Goal: Information Seeking & Learning: Learn about a topic

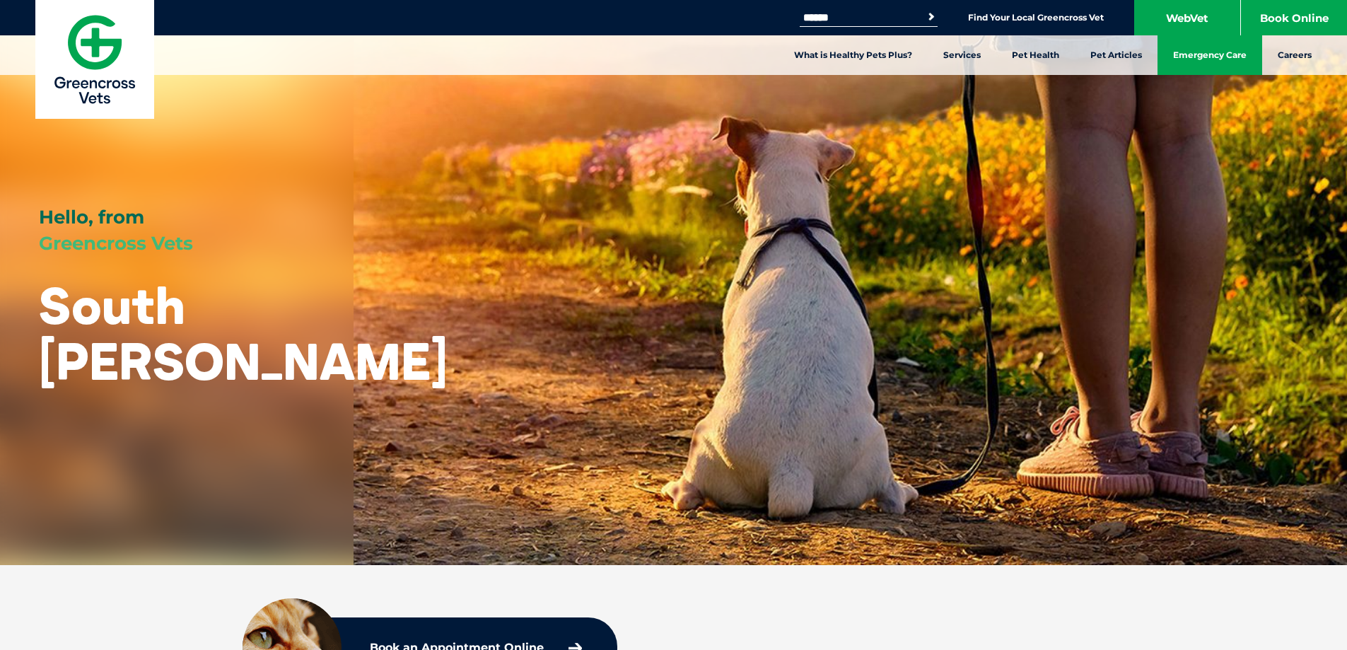
click at [1219, 54] on link "Emergency Care" at bounding box center [1209, 55] width 105 height 40
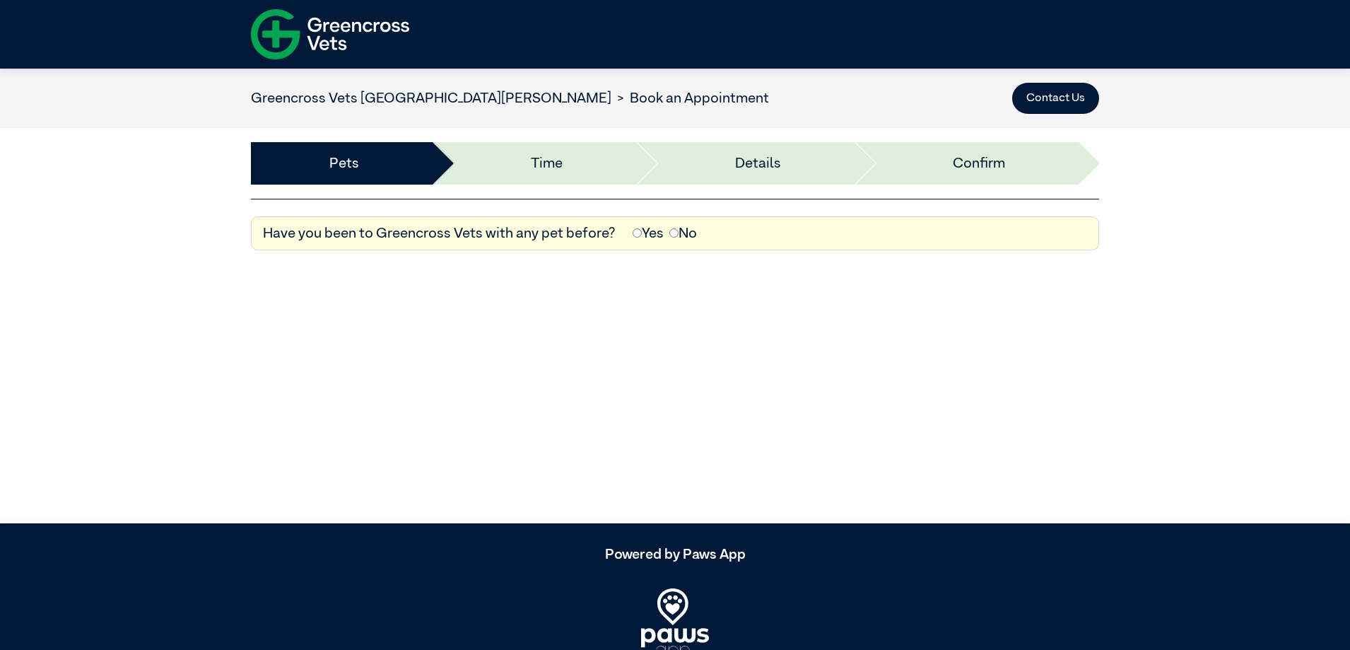
click at [315, 32] on img at bounding box center [330, 35] width 158 height 62
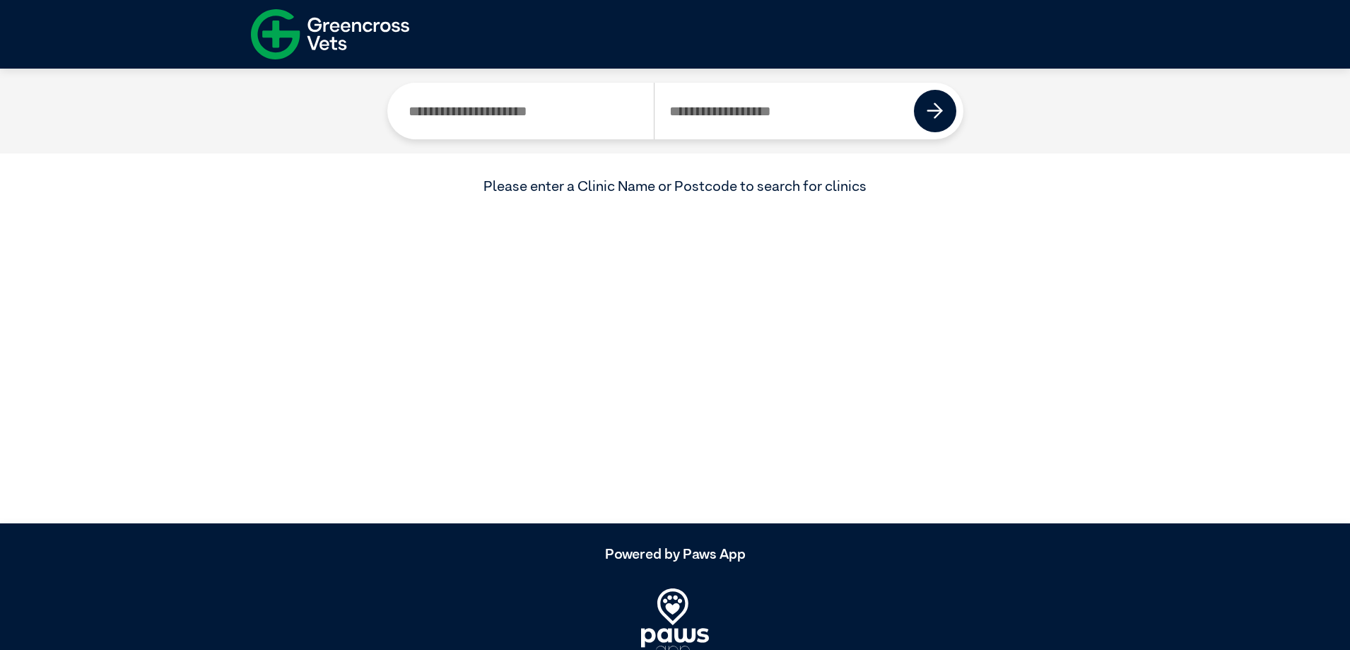
click at [338, 44] on img at bounding box center [330, 35] width 158 height 62
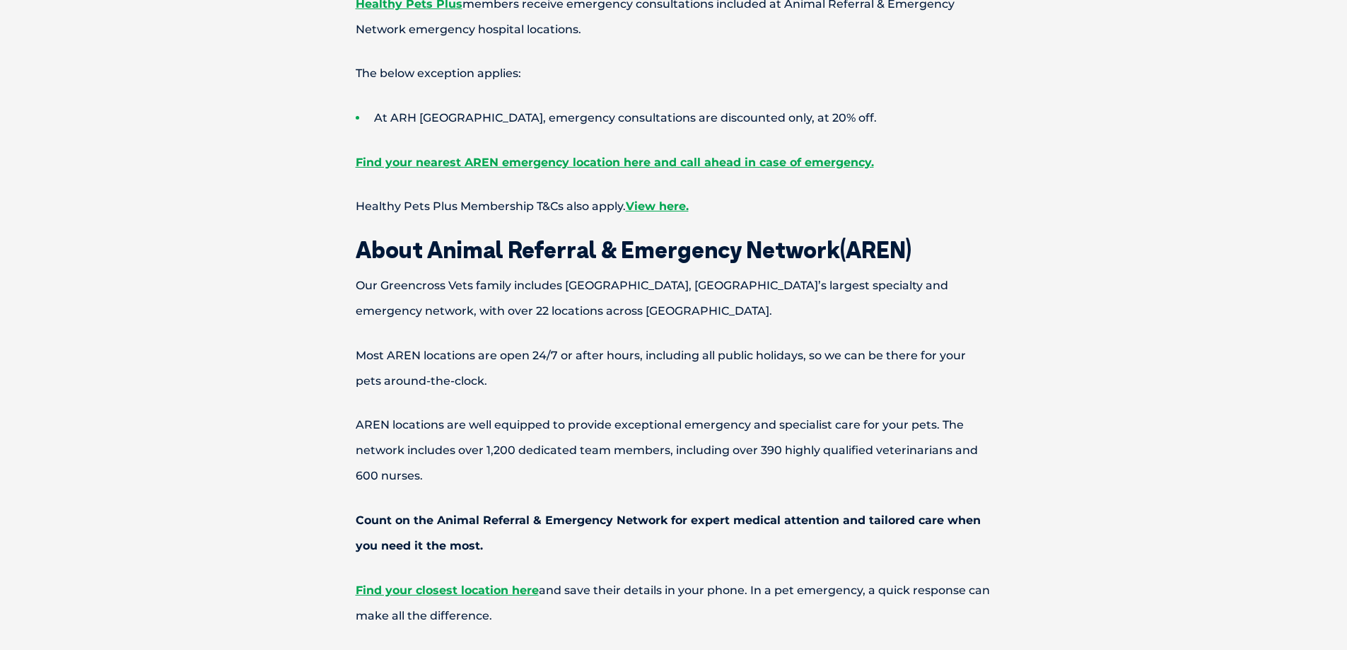
scroll to position [778, 0]
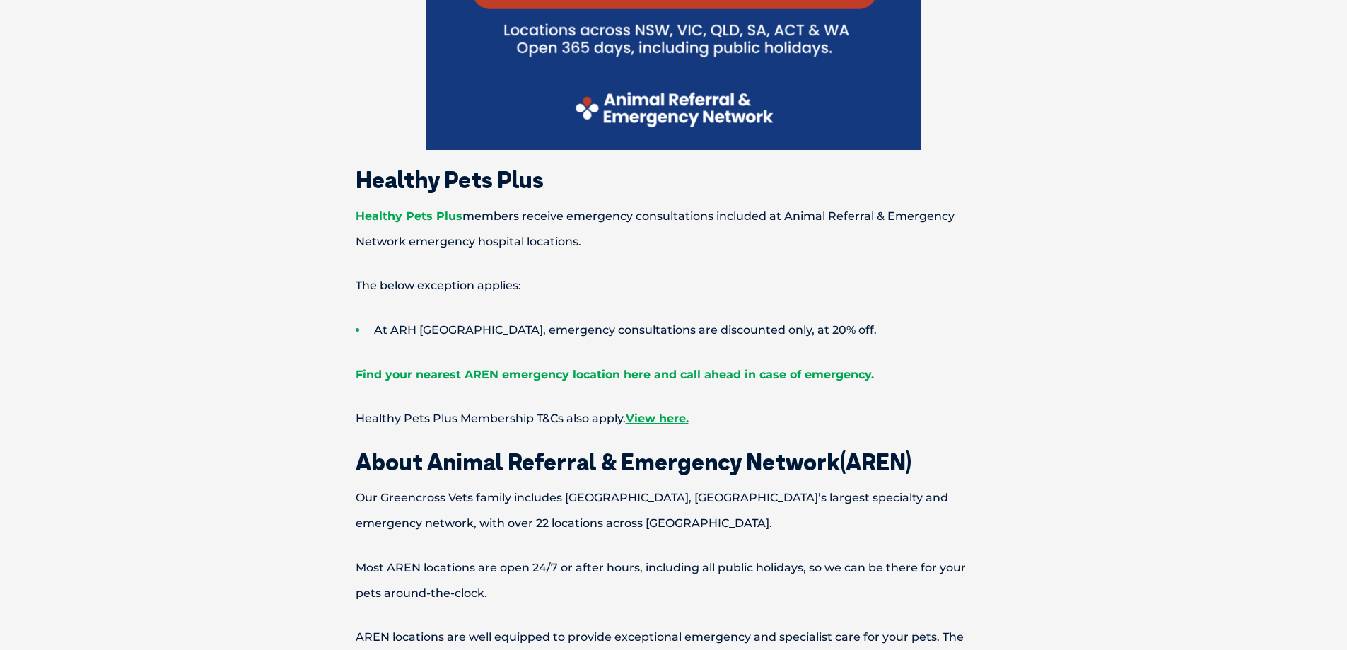
click at [756, 375] on link "Find your nearest AREN emergency location here and call ahead in case of emerge…" at bounding box center [615, 374] width 518 height 13
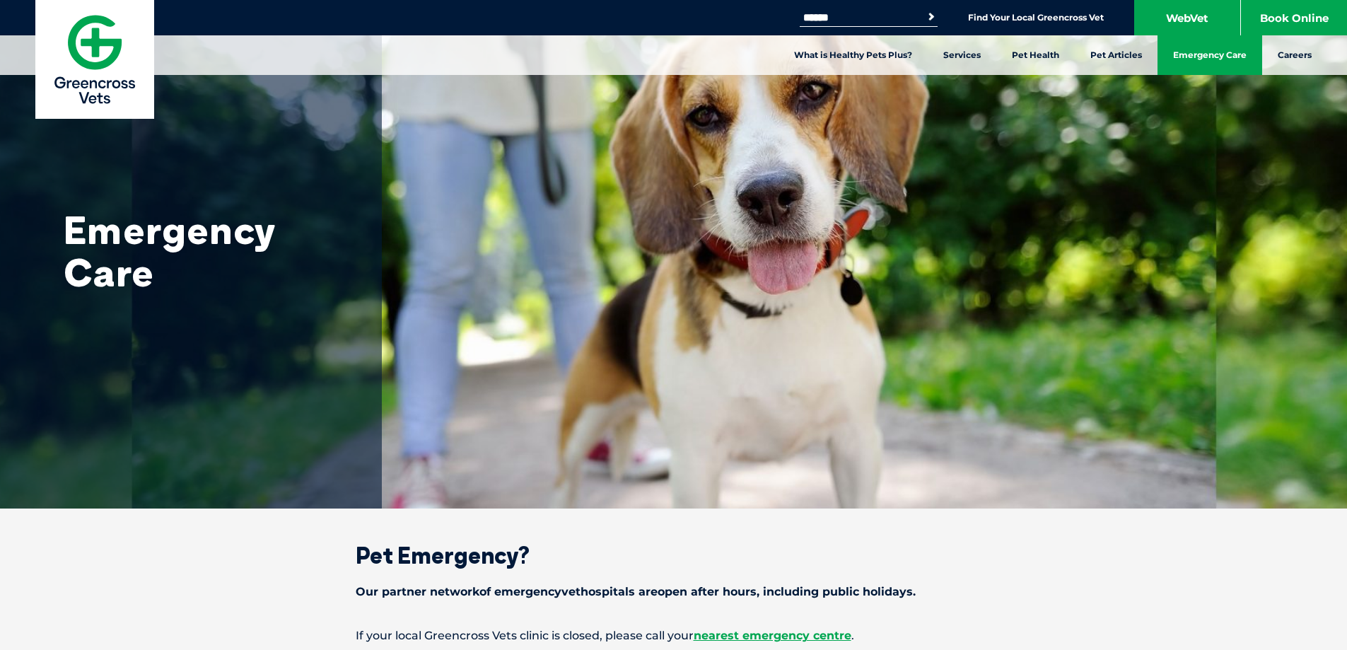
scroll to position [778, 0]
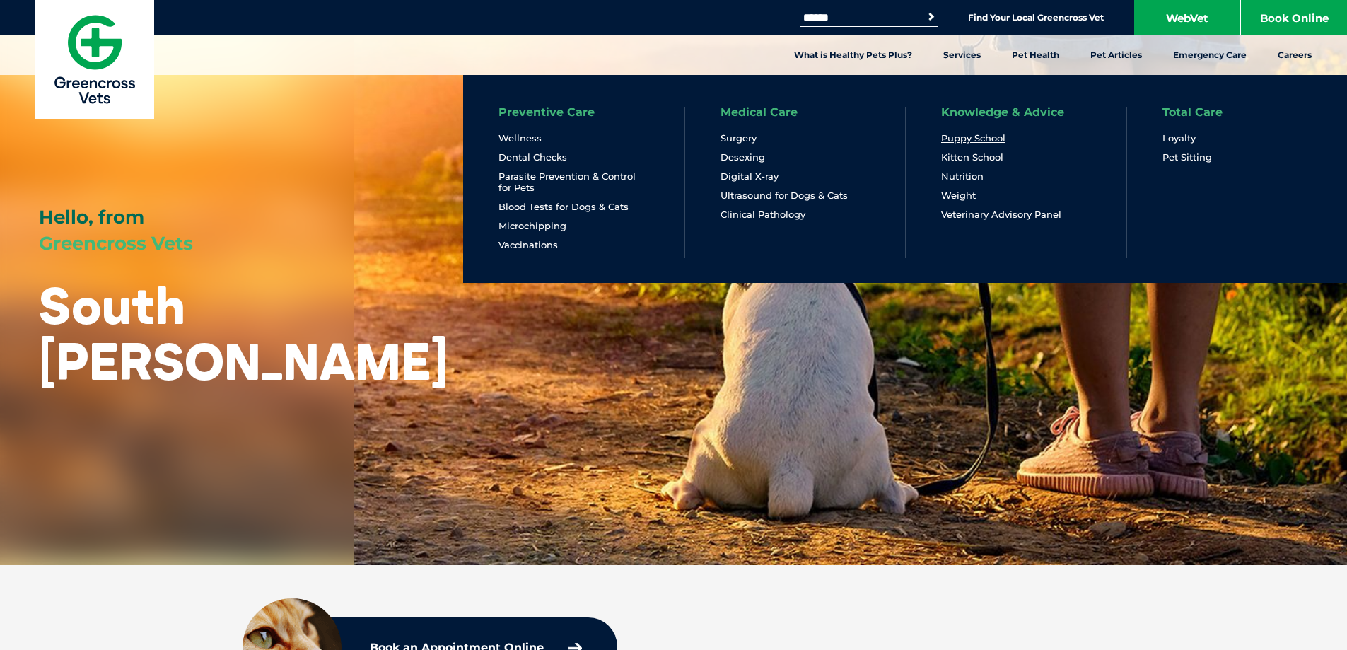
drag, startPoint x: 979, startPoint y: 131, endPoint x: 955, endPoint y: 134, distance: 24.1
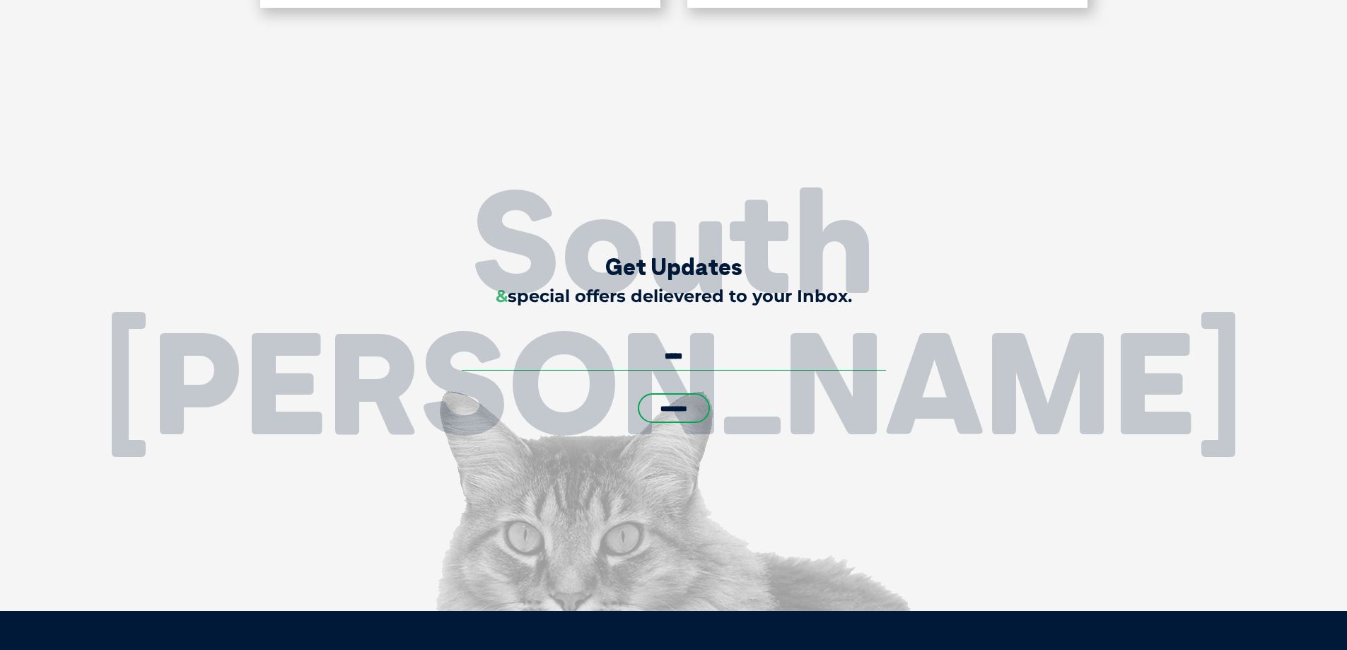
scroll to position [3401, 0]
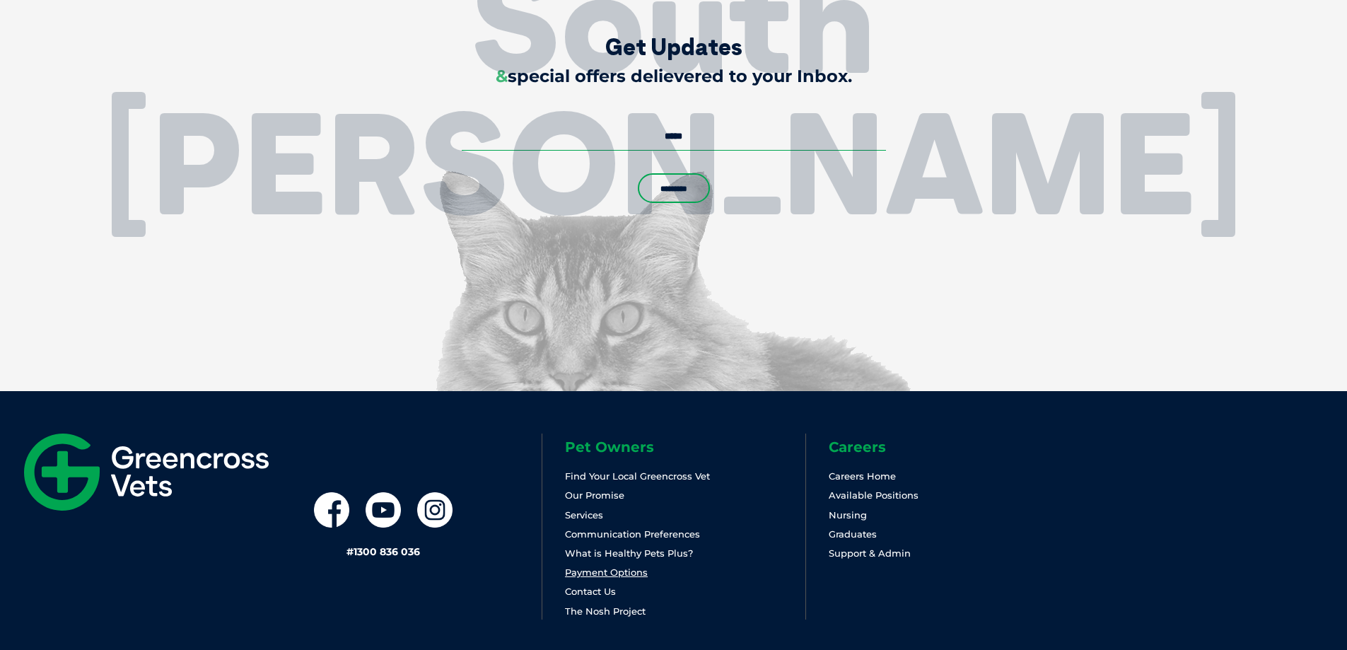
click at [629, 566] on link "Payment Options" at bounding box center [606, 571] width 83 height 11
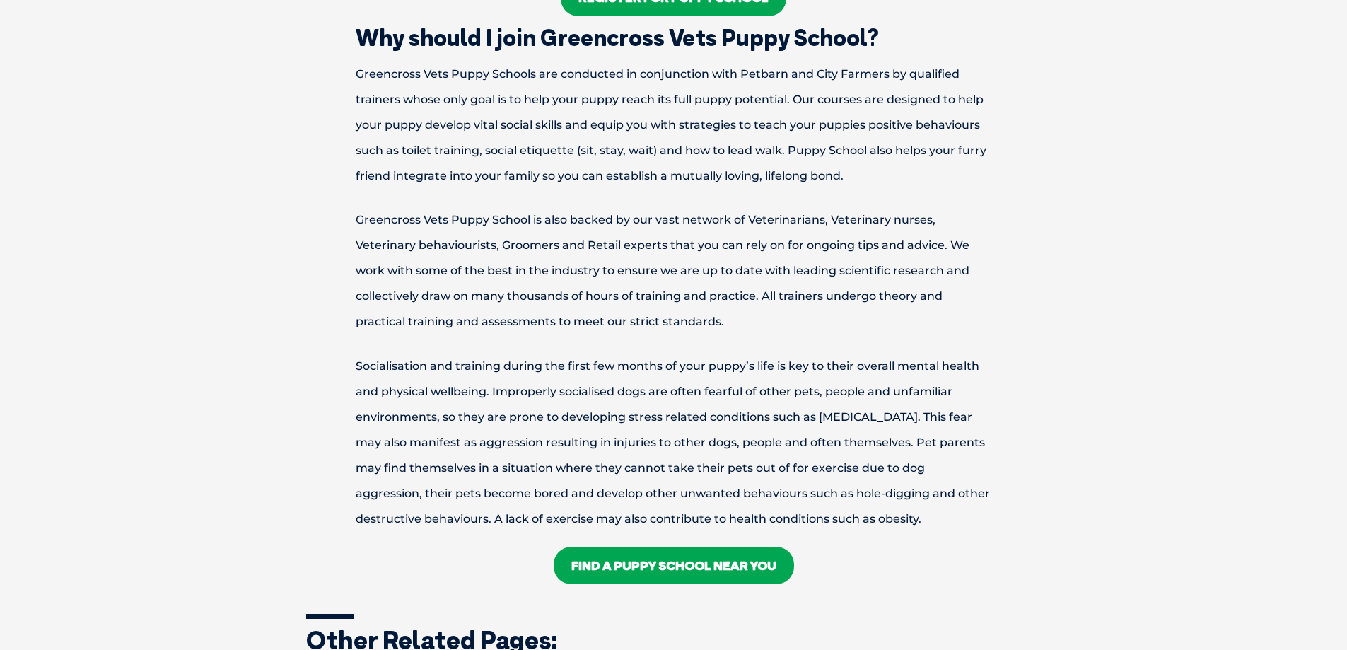
scroll to position [1767, 0]
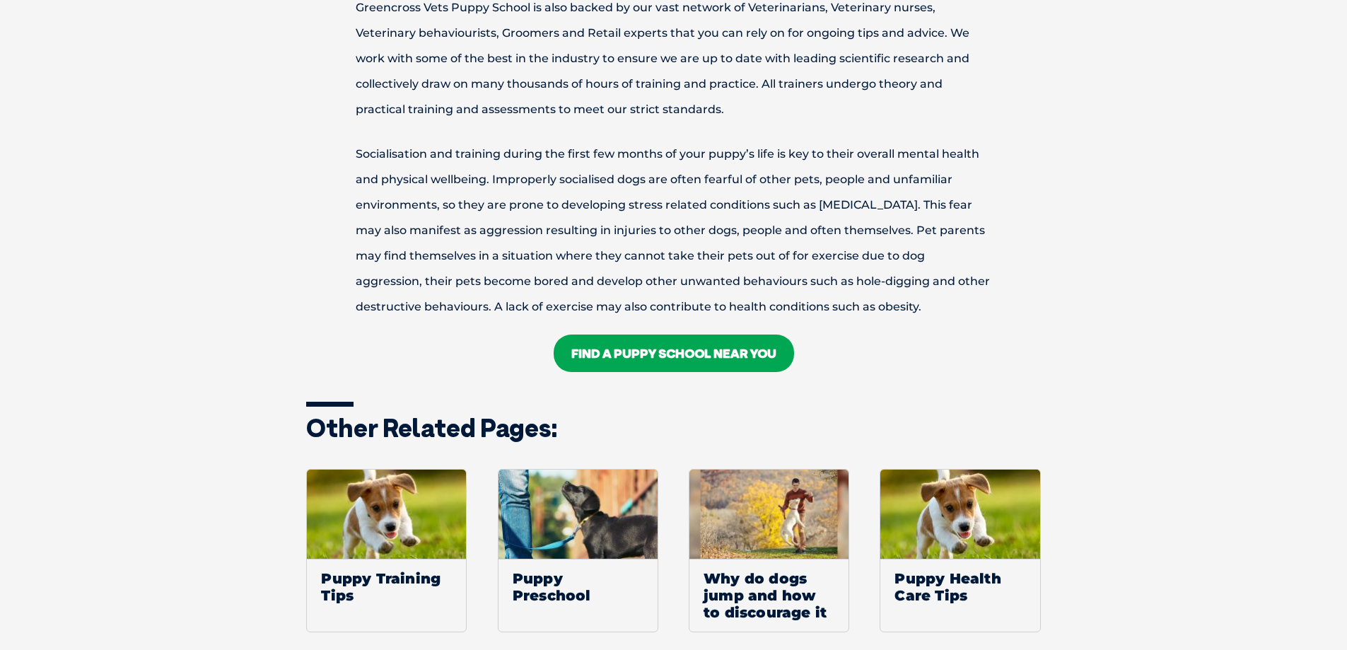
click at [643, 352] on link "FIND A Puppy School NEAR YOU" at bounding box center [674, 352] width 240 height 37
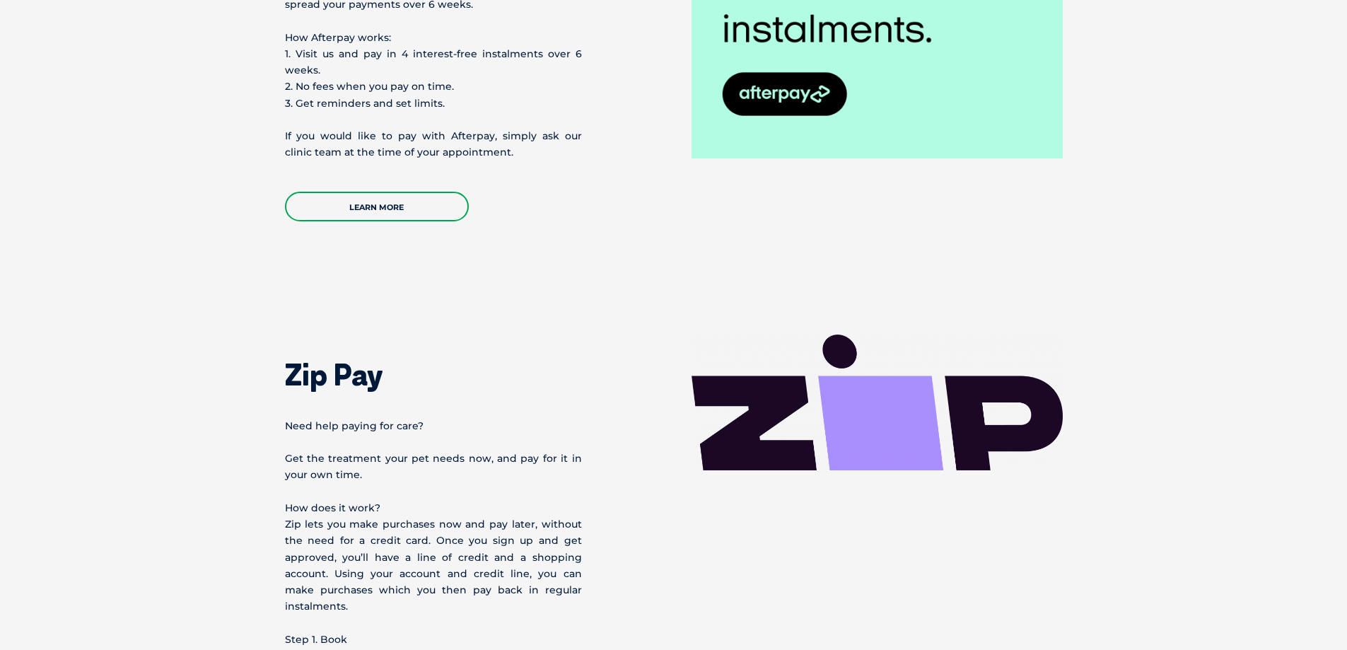
scroll to position [919, 0]
